Goal: Task Accomplishment & Management: Manage account settings

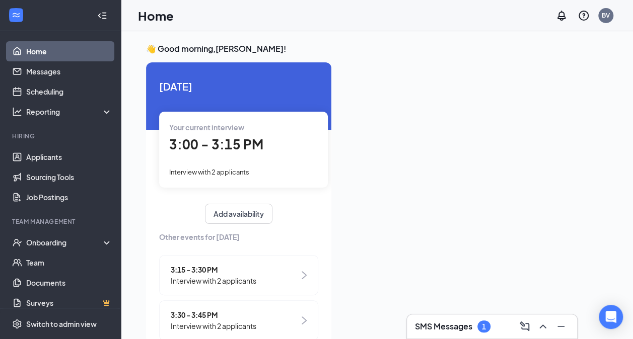
click at [285, 178] on div "Your current interview 3:00 - 3:15 PM Interview with 2 applicants" at bounding box center [243, 149] width 169 height 75
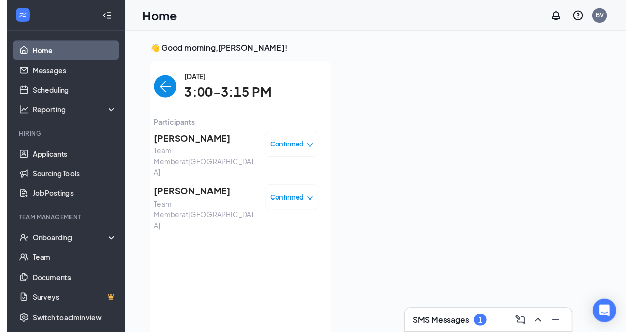
scroll to position [4, 0]
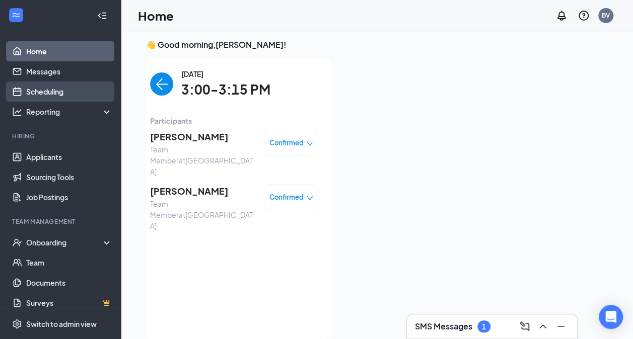
click at [90, 90] on link "Scheduling" at bounding box center [69, 92] width 86 height 20
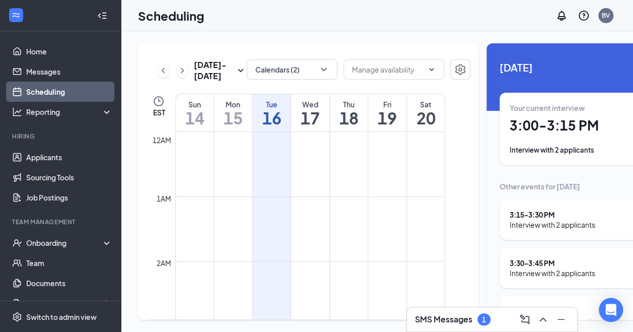
scroll to position [495, 0]
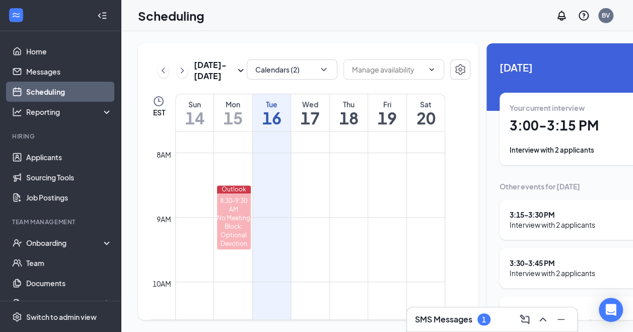
click at [577, 219] on div "Interview with 2 applicants" at bounding box center [552, 224] width 86 height 10
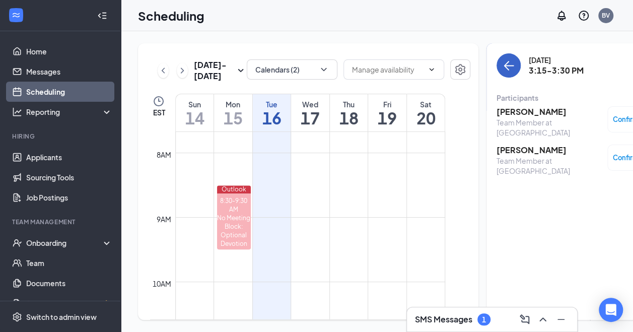
click at [502, 63] on icon "ArrowLeft" at bounding box center [508, 65] width 12 height 12
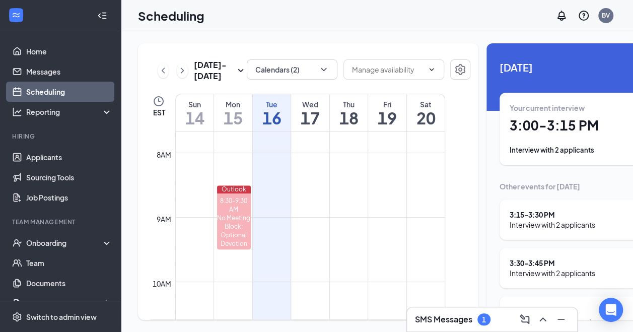
scroll to position [603, 0]
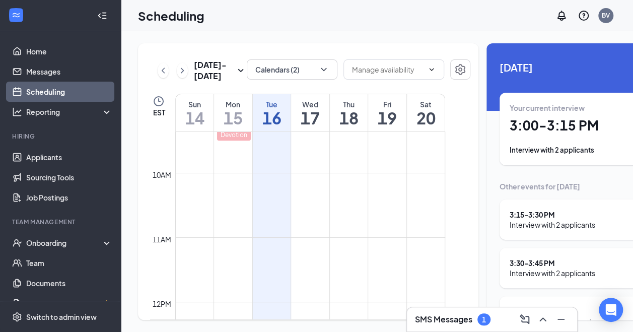
click at [564, 125] on h1 "3:00 - 3:15 PM" at bounding box center [578, 125] width 139 height 17
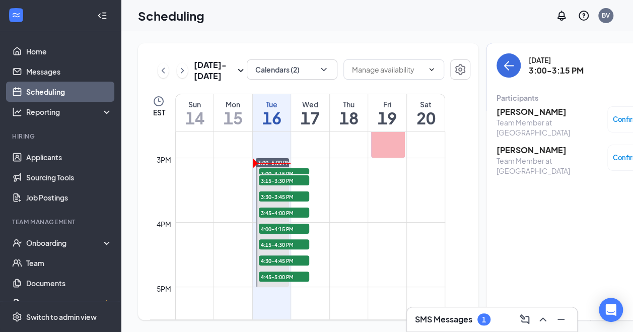
scroll to position [944, 0]
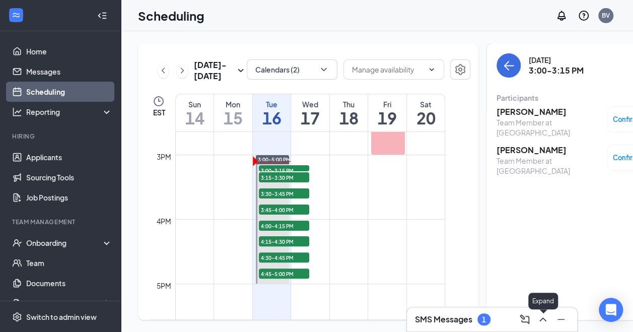
click at [539, 323] on icon "ChevronUp" at bounding box center [543, 319] width 12 height 12
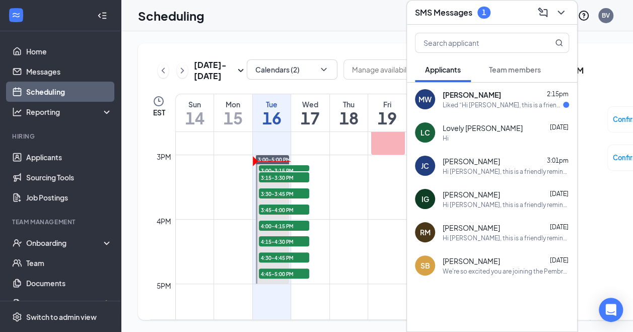
click at [494, 90] on span "[PERSON_NAME]" at bounding box center [471, 95] width 58 height 10
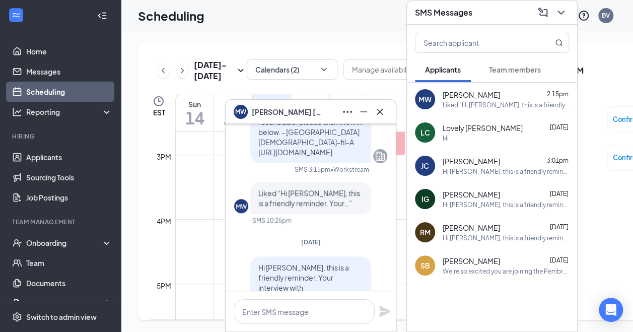
scroll to position [-193, 0]
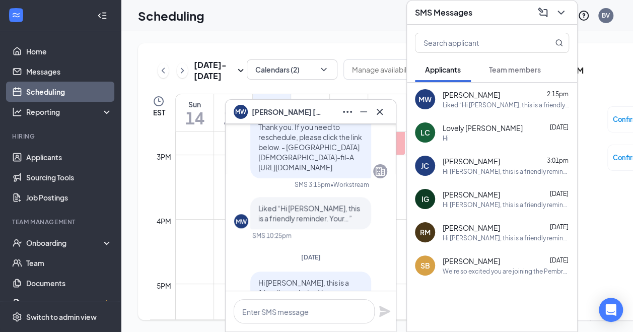
click at [387, 113] on button at bounding box center [379, 112] width 16 height 16
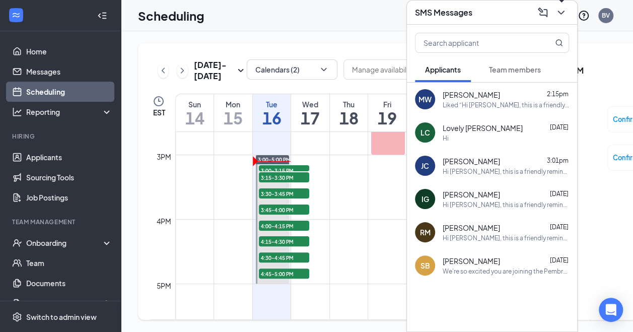
click at [557, 12] on icon "ChevronDown" at bounding box center [561, 13] width 12 height 12
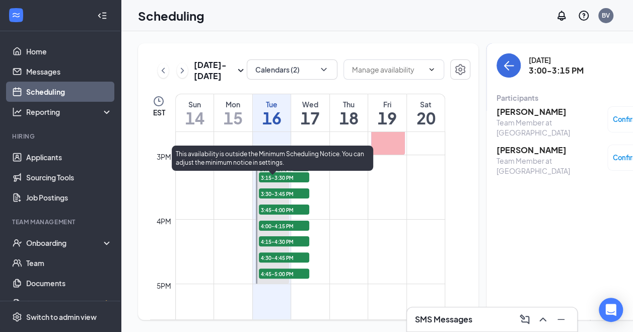
click at [293, 182] on span "3:15-3:30 PM" at bounding box center [284, 177] width 50 height 10
click at [284, 198] on span "3:30-3:45 PM" at bounding box center [284, 193] width 50 height 10
click at [286, 214] on span "3:45-4:00 PM" at bounding box center [284, 209] width 50 height 10
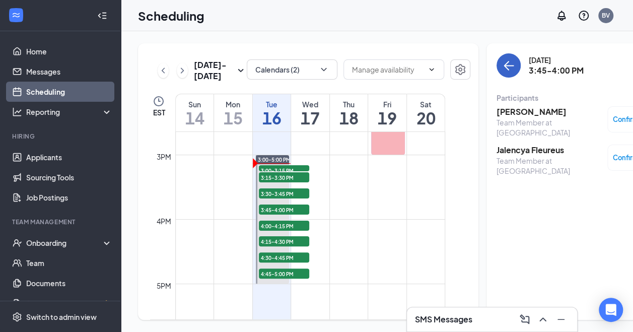
click at [504, 65] on icon "ArrowLeft" at bounding box center [509, 65] width 10 height 1
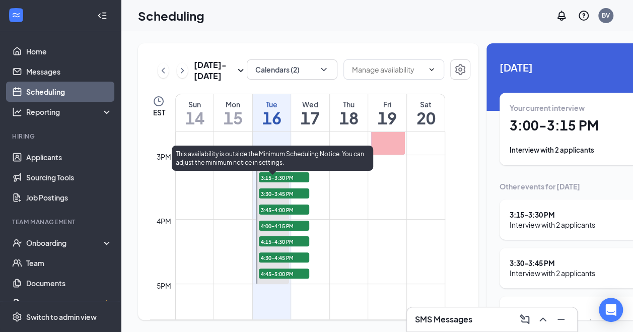
click at [288, 231] on span "4:00-4:15 PM" at bounding box center [284, 225] width 50 height 10
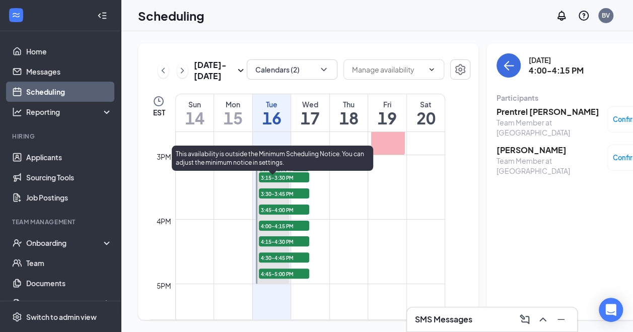
click at [275, 214] on span "3:45-4:00 PM" at bounding box center [284, 209] width 50 height 10
click at [276, 231] on span "4:00-4:15 PM" at bounding box center [284, 225] width 50 height 10
click at [274, 246] on span "4:15-4:30 PM" at bounding box center [284, 241] width 50 height 10
click at [284, 262] on span "4:30-4:45 PM" at bounding box center [284, 257] width 50 height 10
click at [280, 278] on span "4:45-5:00 PM" at bounding box center [284, 273] width 50 height 10
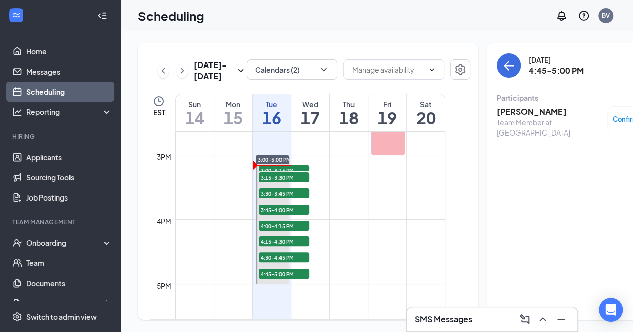
scroll to position [10, 0]
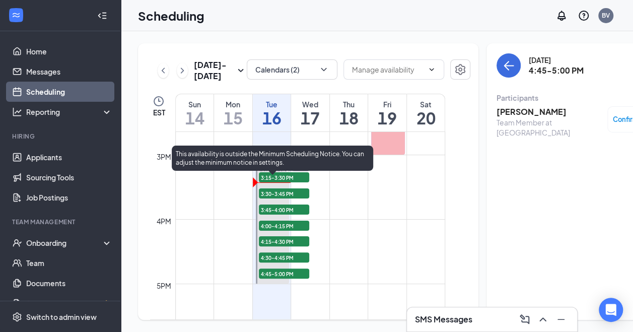
click at [281, 198] on span "3:30-3:45 PM" at bounding box center [284, 193] width 50 height 10
click at [275, 182] on span "3:15-3:30 PM" at bounding box center [284, 177] width 50 height 10
